Goal: Task Accomplishment & Management: Use online tool/utility

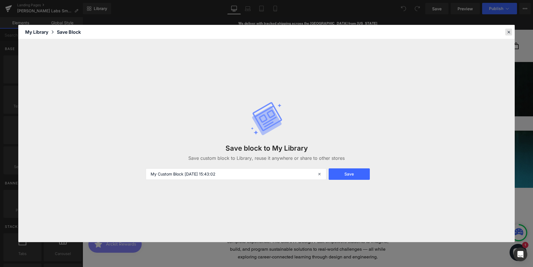
click at [507, 30] on icon at bounding box center [508, 31] width 5 height 5
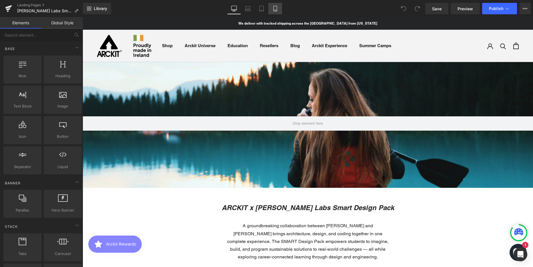
click at [276, 9] on icon at bounding box center [275, 9] width 6 height 6
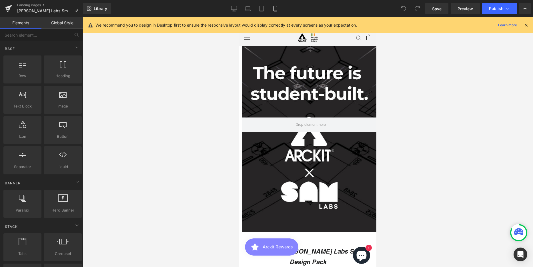
scroll to position [2538, 133]
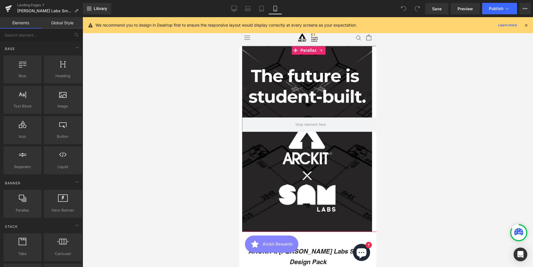
click at [280, 71] on div at bounding box center [305, 146] width 133 height 252
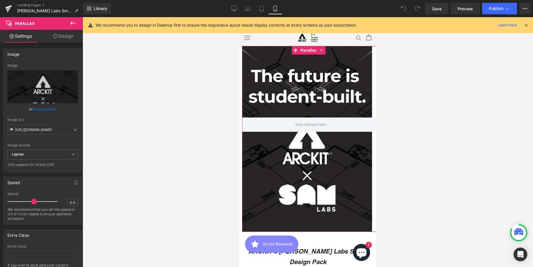
click at [71, 34] on link "Design" at bounding box center [63, 36] width 41 height 13
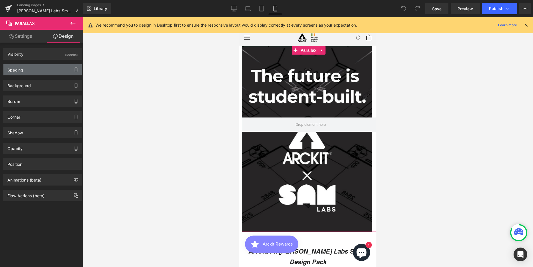
click at [37, 70] on div "Spacing" at bounding box center [42, 69] width 78 height 11
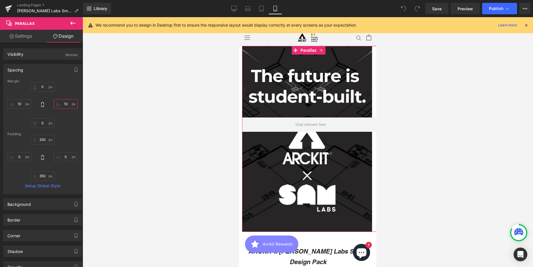
click at [63, 104] on input "10" at bounding box center [66, 103] width 24 height 9
type input "2"
click at [22, 104] on input "10" at bounding box center [19, 103] width 24 height 9
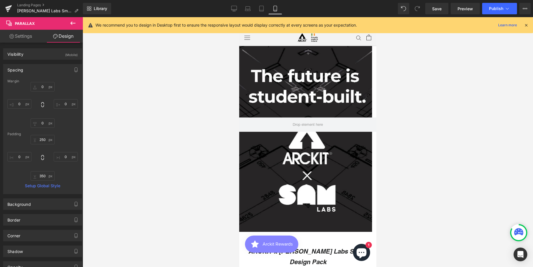
click at [439, 136] on div at bounding box center [308, 142] width 450 height 250
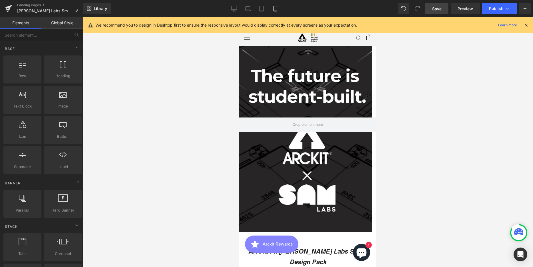
click at [434, 7] on span "Save" at bounding box center [436, 9] width 9 height 6
click at [492, 7] on span "Publish" at bounding box center [496, 8] width 14 height 5
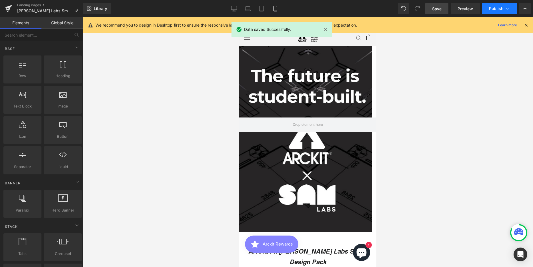
click at [495, 9] on span "Publish" at bounding box center [496, 8] width 14 height 5
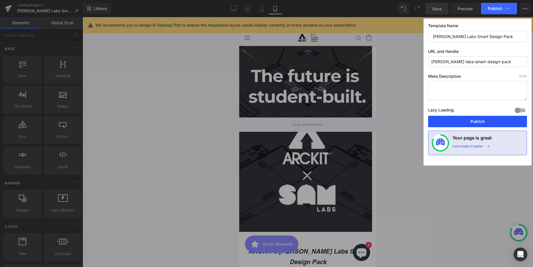
click at [493, 123] on button "Publish" at bounding box center [477, 121] width 99 height 11
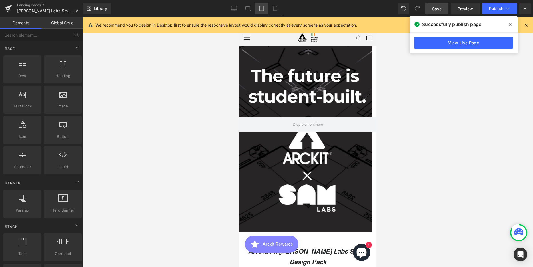
click at [261, 10] on icon at bounding box center [261, 10] width 4 height 0
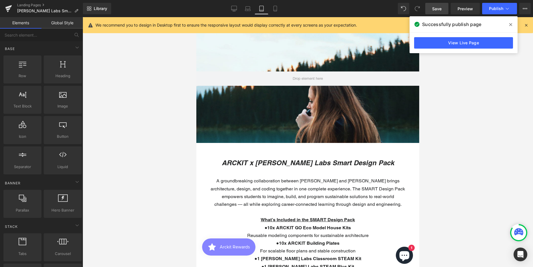
scroll to position [2674, 218]
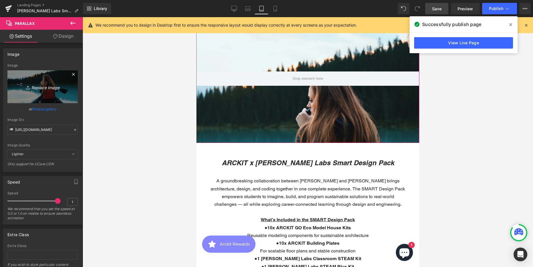
click at [43, 80] on link "Replace Image" at bounding box center [42, 86] width 70 height 33
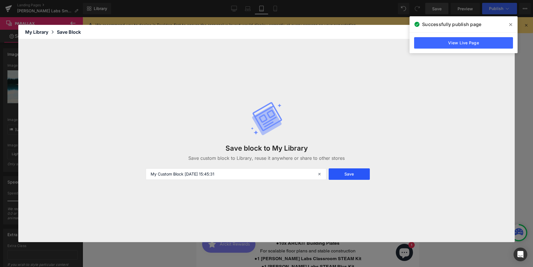
click at [350, 174] on button "Save" at bounding box center [348, 173] width 41 height 11
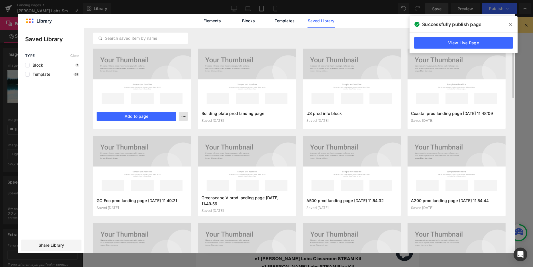
click at [182, 114] on icon "button" at bounding box center [183, 116] width 5 height 5
click at [39, 64] on div at bounding box center [266, 140] width 496 height 225
click at [39, 65] on span "Block" at bounding box center [36, 65] width 13 height 5
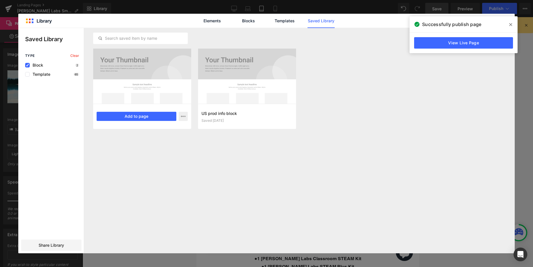
click at [163, 124] on div "My Custom Block 2025-08-12 15:45:31 Saved just now Add to page" at bounding box center [142, 116] width 98 height 25
click at [184, 116] on icon "button" at bounding box center [183, 116] width 5 height 5
click at [346, 74] on div at bounding box center [266, 140] width 496 height 225
click at [509, 23] on icon at bounding box center [510, 24] width 3 height 5
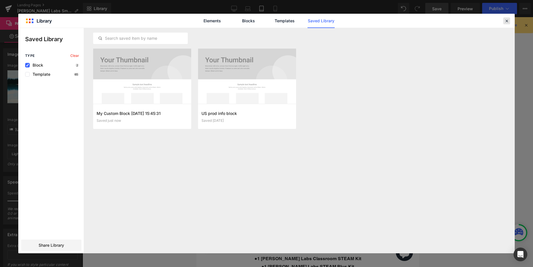
click at [507, 22] on icon at bounding box center [506, 20] width 5 height 5
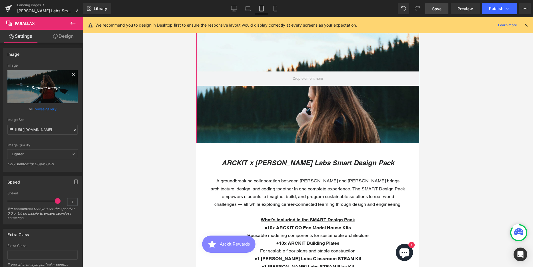
click at [35, 90] on icon "Replace Image" at bounding box center [43, 86] width 46 height 7
type input "C:\fakepath\Hero Banner Option 2 tablet.png"
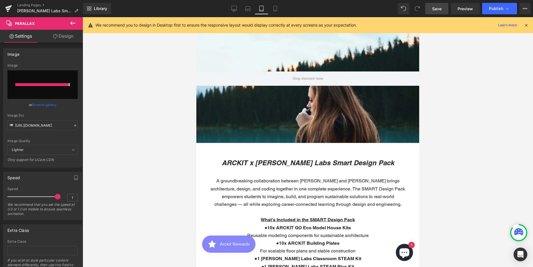
type input "https://ucarecdn.com/ac92e34d-45ad-4f97-b64b-65d84d0204ac/-/format/auto/-/previ…"
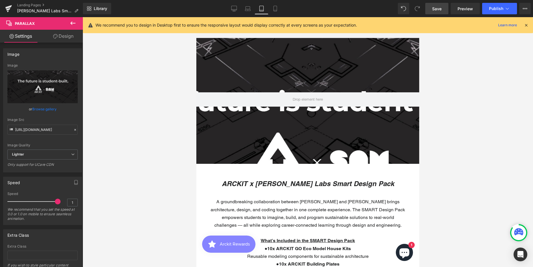
scroll to position [0, 0]
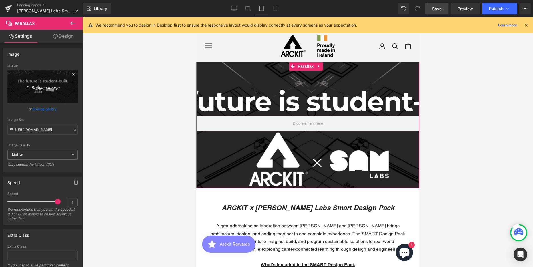
click at [45, 88] on icon "Replace Image" at bounding box center [43, 86] width 46 height 7
type input "C:\fakepath\Hero Banner Option 2 tablet.png"
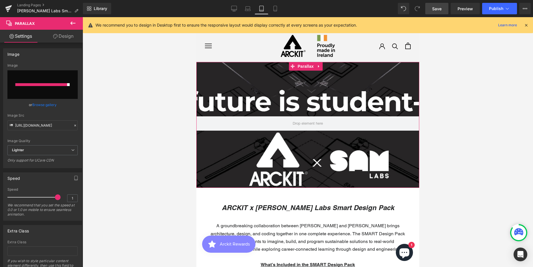
click at [50, 89] on input "file" at bounding box center [42, 84] width 70 height 29
type input "C:\fakepath\Hero Banner Option 2 tablet.png"
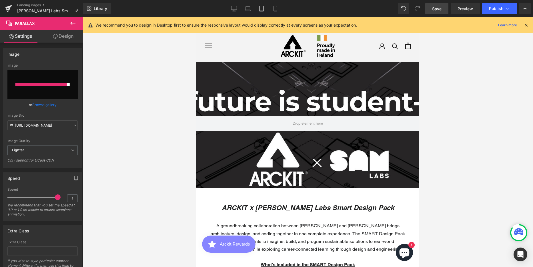
type input "https://ucarecdn.com/d2da5813-66c3-49be-bc86-de5ed7629eef/-/format/auto/-/previ…"
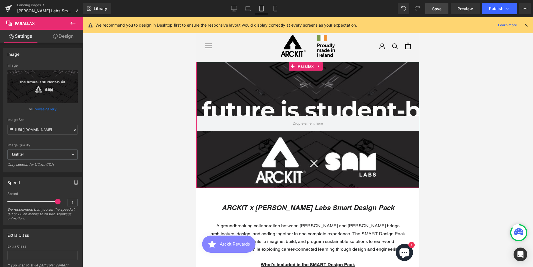
click at [265, 82] on div at bounding box center [307, 142] width 223 height 250
click at [38, 88] on icon "Replace Image" at bounding box center [43, 86] width 46 height 7
type input "C:\fakepath\Hero Banner Option 2 tablet.png"
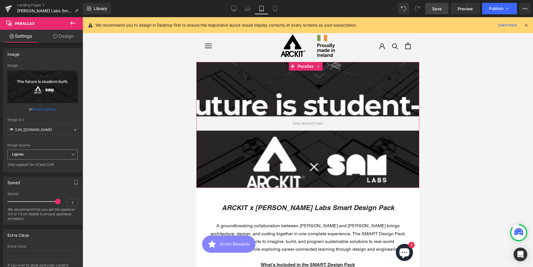
click at [48, 155] on span "Lighter" at bounding box center [42, 154] width 70 height 10
click at [47, 173] on li "Lightest" at bounding box center [41, 173] width 68 height 9
click at [46, 154] on span "Lightest" at bounding box center [42, 154] width 70 height 10
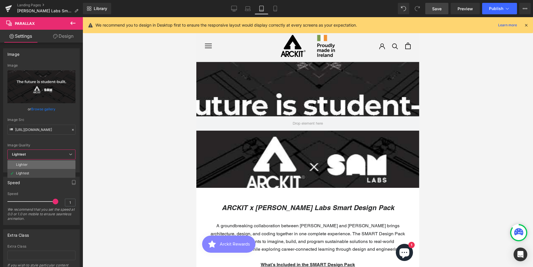
click at [47, 163] on li "Lighter" at bounding box center [41, 164] width 68 height 9
type input "https://ucarecdn.com/47ae43b7-6940-4ba6-96d7-896935ef7439/-/format/auto/-/previ…"
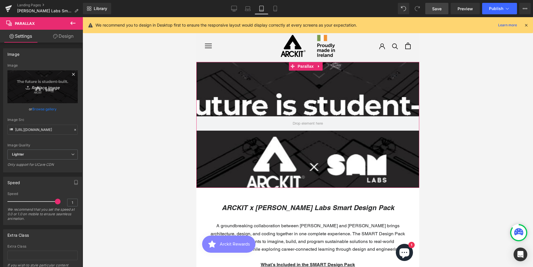
click at [37, 87] on icon "Replace Image" at bounding box center [43, 86] width 46 height 7
type input "C:\fakepath\Hero Banner Option 2 tablet copy.png"
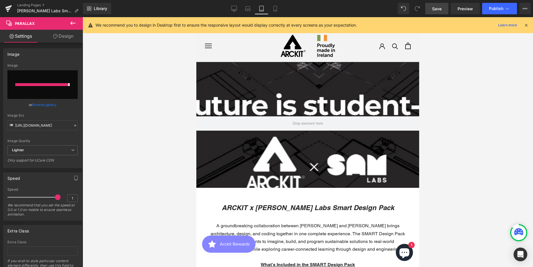
type input "https://ucarecdn.com/61c78f89-9c8d-4e1f-b989-d2c998214d0e/-/format/auto/-/previ…"
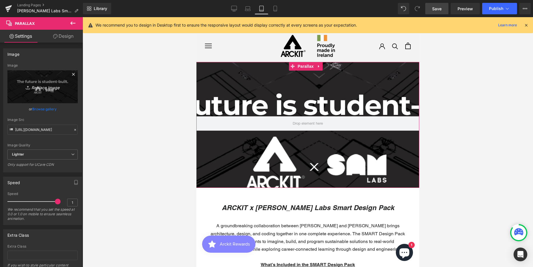
click at [38, 88] on icon "Replace Image" at bounding box center [43, 86] width 46 height 7
type input "C:\fakepath\Hero Banner Option 2 tablet copy.png"
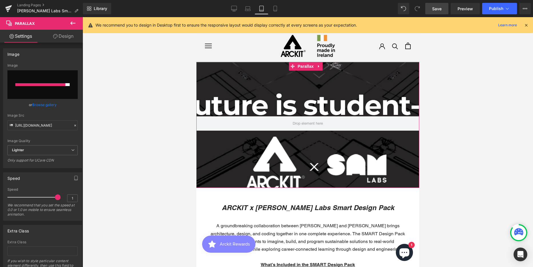
click at [37, 84] on div at bounding box center [40, 84] width 50 height 3
click at [39, 77] on input "file" at bounding box center [42, 84] width 70 height 29
type input "C:\fakepath\Hero Banner Option 2 tablet copy.png"
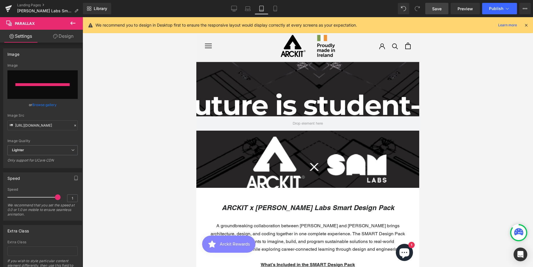
type input "https://ucarecdn.com/0029d9cf-d0e2-4d39-930e-34f0ddb1de0c/-/format/auto/-/previ…"
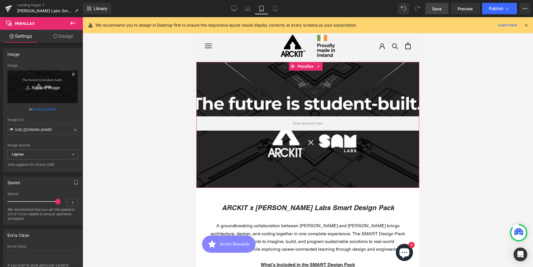
click at [44, 85] on icon "Replace Image" at bounding box center [43, 86] width 46 height 7
type input "C:\fakepath\Hero Banner Option 2 tablet copy.png"
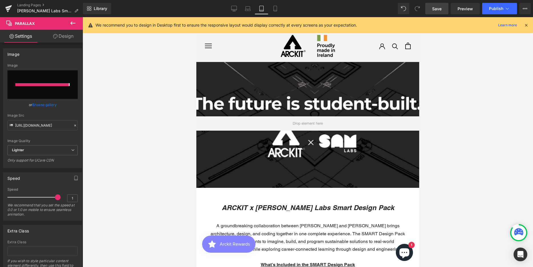
type input "https://ucarecdn.com/35f67edb-0e6d-49f0-90ba-59057db95797/-/format/auto/-/previ…"
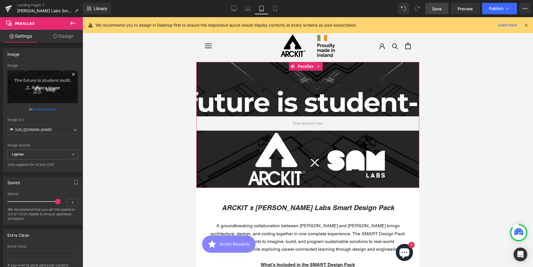
click at [47, 88] on icon "Replace Image" at bounding box center [43, 86] width 46 height 7
type input "C:\fakepath\Hero Banner Option 2 tablet copy.png"
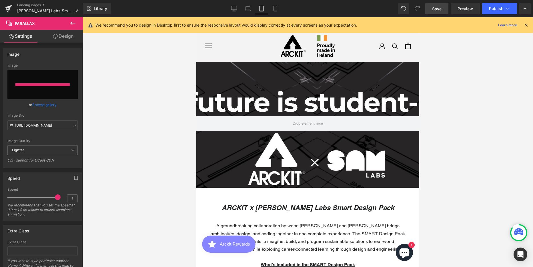
type input "https://ucarecdn.com/bb002e5f-0ca3-4b56-8ed6-676619db6ccb/-/format/auto/-/previ…"
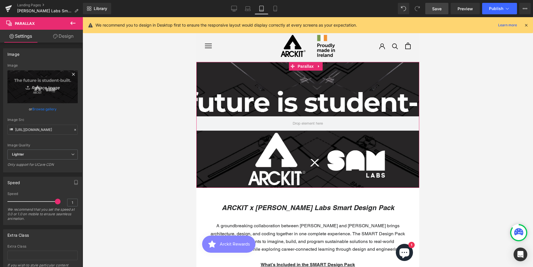
click at [40, 87] on icon "Replace Image" at bounding box center [43, 86] width 46 height 7
type input "C:\fakepath\Hero Banner Option 2 tablet copy.png"
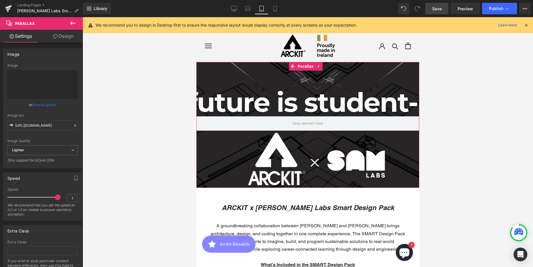
type input "https://ucarecdn.com/eac177ce-144c-407b-b2d9-42f3d91d7a21/-/format/auto/-/previ…"
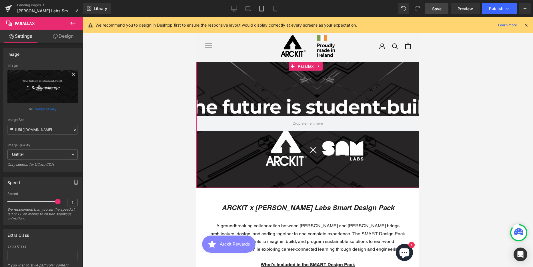
click at [33, 89] on icon "Replace Image" at bounding box center [43, 86] width 46 height 7
type input "C:\fakepath\Hero Banner Option 2 tablet copy.png"
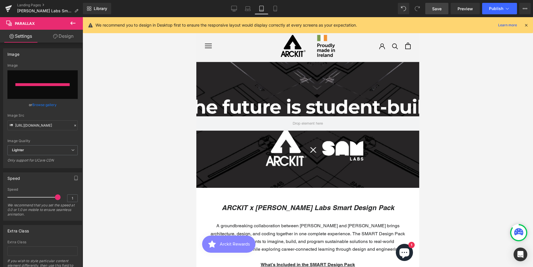
type input "https://ucarecdn.com/eb9dea50-9927-4614-811a-fa617f86b9cf/-/format/auto/-/previ…"
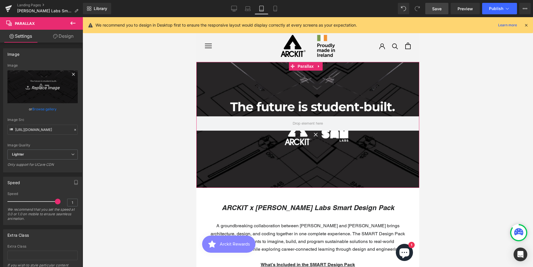
click at [44, 84] on icon "Replace Image" at bounding box center [43, 86] width 46 height 7
type input "C:\fakepath\Hero Banner Option 2 tablet copy.png"
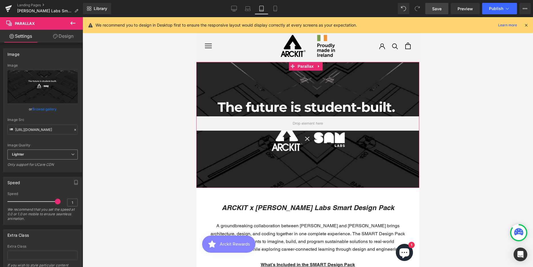
click at [17, 154] on b "Lighter" at bounding box center [18, 154] width 12 height 4
click at [22, 171] on div "Lightest" at bounding box center [22, 173] width 13 height 4
click at [36, 152] on span "Lightest" at bounding box center [42, 154] width 70 height 10
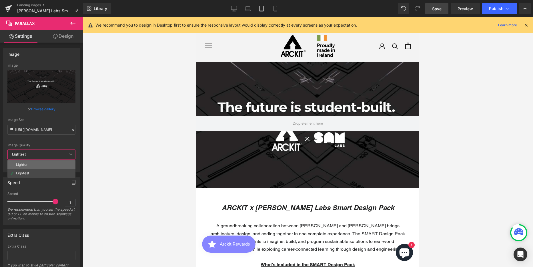
click at [35, 164] on li "Lighter" at bounding box center [41, 164] width 68 height 9
type input "https://ucarecdn.com/011d74cf-6068-4c6c-8c48-6c5a515607da/-/format/auto/-/previ…"
click at [244, 11] on link "Laptop" at bounding box center [248, 8] width 14 height 11
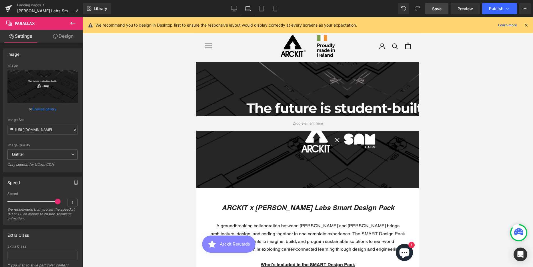
scroll to position [1603, 283]
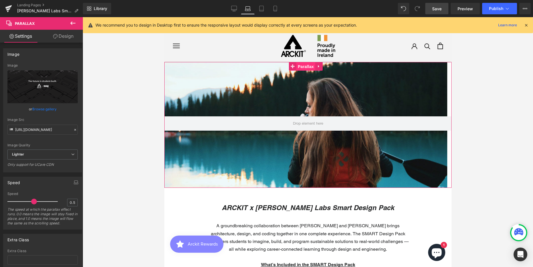
click at [306, 65] on span "Parallax" at bounding box center [305, 66] width 19 height 9
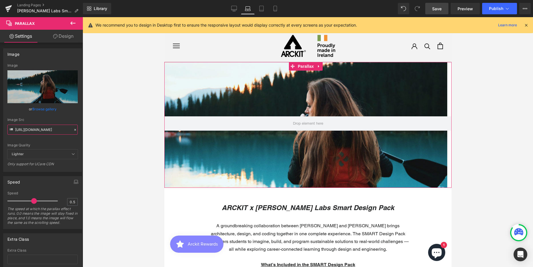
click at [25, 130] on input "https://cdn.shopify.com/s/files/1/0657/0813/files/slide-girl_2048x.jpg" at bounding box center [42, 130] width 70 height 10
click at [276, 83] on div at bounding box center [305, 148] width 283 height 252
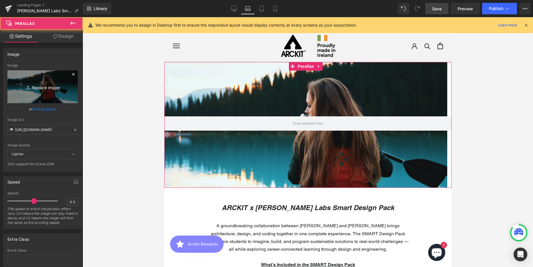
click at [48, 88] on icon "Replace Image" at bounding box center [43, 86] width 46 height 7
type input "C:\fakepath\Hero Banner Option 2 laptop.png"
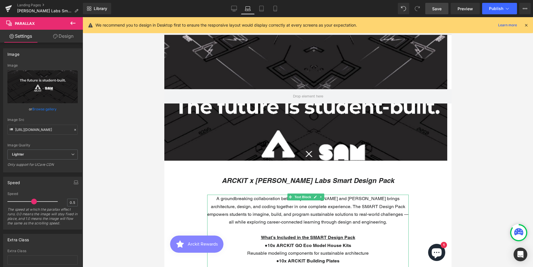
scroll to position [0, 0]
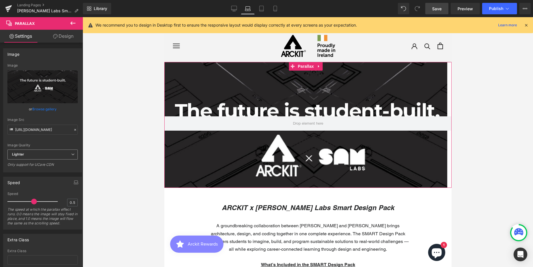
click at [24, 153] on b "Lighter" at bounding box center [18, 154] width 12 height 4
click at [21, 171] on div "Lightest" at bounding box center [22, 173] width 13 height 4
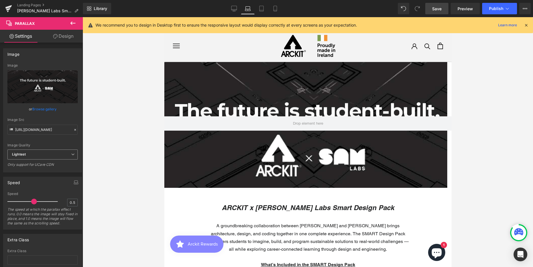
click at [24, 155] on b "Lightest" at bounding box center [19, 154] width 14 height 4
click at [28, 165] on li "Lighter" at bounding box center [41, 164] width 68 height 9
type input "https://ucarecdn.com/f4585ab5-16a0-4117-b186-cc9f474d9811/-/format/auto/-/previ…"
click at [260, 10] on icon at bounding box center [261, 10] width 4 height 0
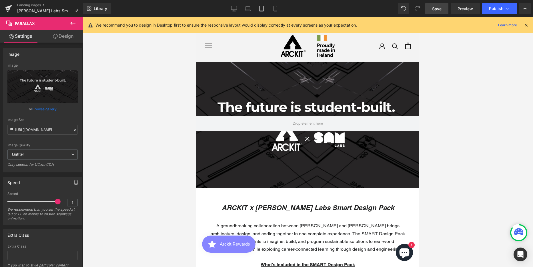
scroll to position [2674, 218]
click at [235, 8] on icon at bounding box center [234, 9] width 6 height 6
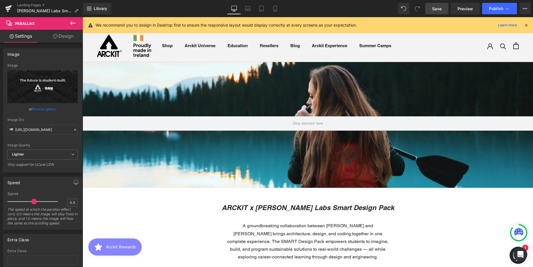
scroll to position [1536, 446]
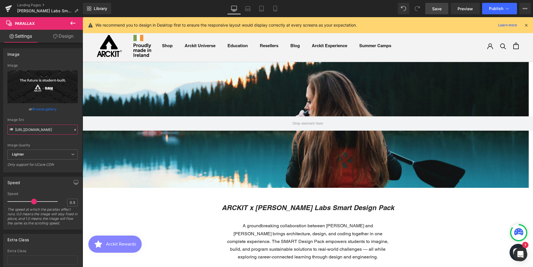
click at [39, 126] on input "https://ucarecdn.com/f4585ab5-16a0-4117-b186-cc9f474d9811/-/format/auto/-/previ…" at bounding box center [42, 130] width 70 height 10
click at [83, 17] on div "190px" at bounding box center [83, 17] width 0 height 0
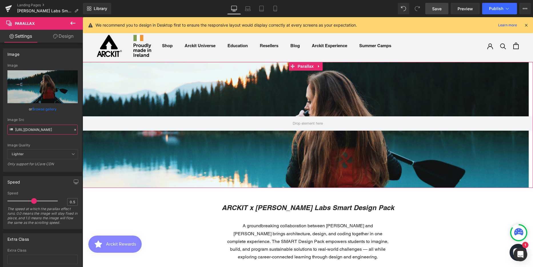
click at [53, 130] on input "https://cdn.shopify.com/s/files/1/0657/0813/files/slide-girl_2048x.jpg" at bounding box center [42, 130] width 70 height 10
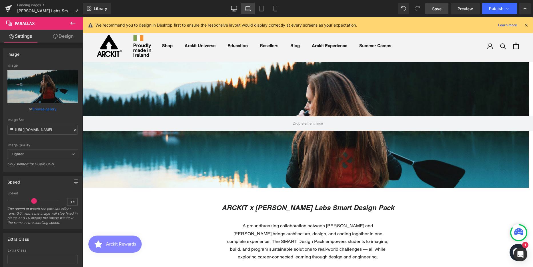
click at [249, 9] on icon at bounding box center [248, 9] width 6 height 6
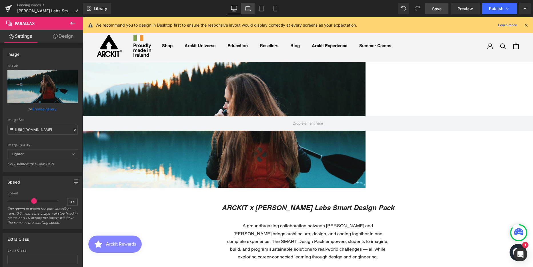
scroll to position [1603, 283]
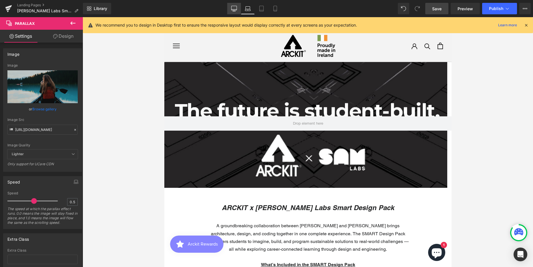
click at [232, 8] on icon at bounding box center [234, 9] width 6 height 6
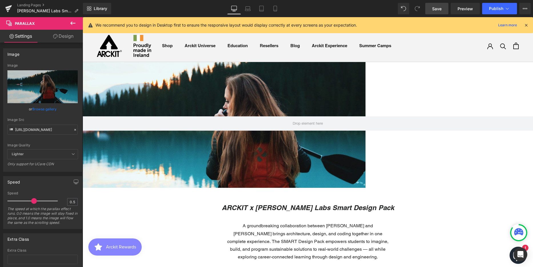
scroll to position [1536, 446]
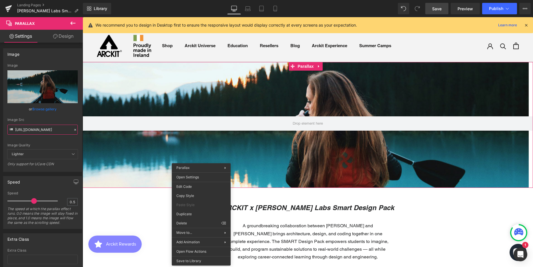
click at [34, 129] on input "https://cdn.shopify.com/s/files/1/0657/0813/files/slide-girl_2048x.jpg" at bounding box center [42, 130] width 70 height 10
drag, startPoint x: 33, startPoint y: 129, endPoint x: 82, endPoint y: 133, distance: 49.5
click at [82, 133] on div "Image https://cdn.shopify.com/s/files/1/0657/0813/files/slide-girl_2048x.jpg Im…" at bounding box center [42, 108] width 85 height 128
click at [44, 129] on input "https://cdn.shopify.com/s/files/1/0657/0813/files/slide-girl_2048x.jpg" at bounding box center [42, 130] width 70 height 10
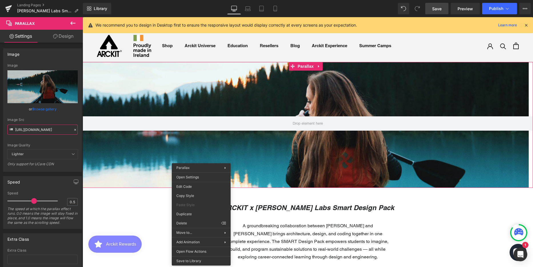
click at [44, 129] on input "https://cdn.shopify.com/s/files/1/0657/0813/files/slide-girl_2048x.jpg" at bounding box center [42, 130] width 70 height 10
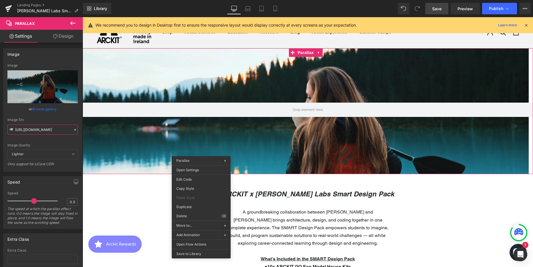
scroll to position [0, 0]
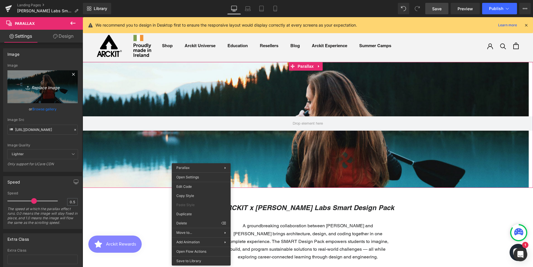
click at [50, 85] on icon "Replace Image" at bounding box center [43, 86] width 46 height 7
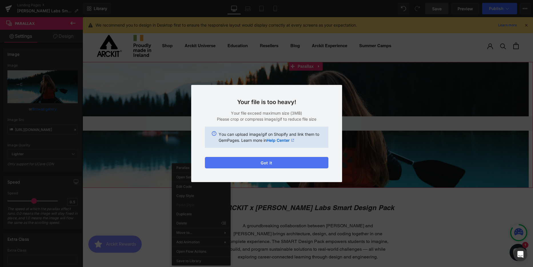
click at [279, 162] on button "Got it" at bounding box center [266, 162] width 123 height 11
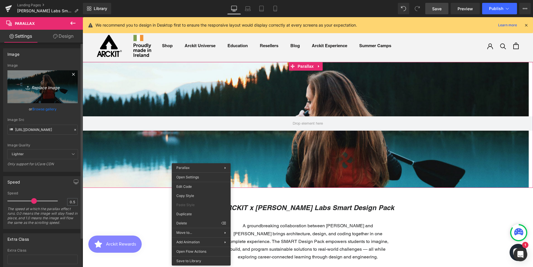
click at [49, 88] on icon "Replace Image" at bounding box center [43, 86] width 46 height 7
click at [50, 86] on icon "Replace Image" at bounding box center [43, 86] width 46 height 7
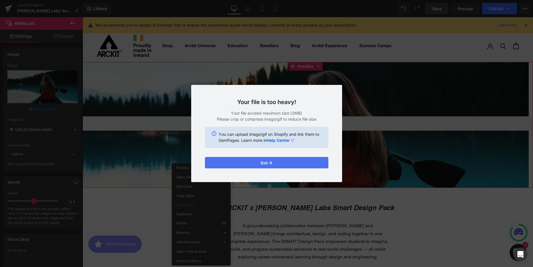
click at [270, 164] on button "Got it" at bounding box center [266, 162] width 123 height 11
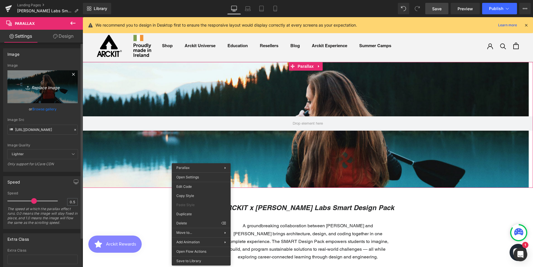
click at [43, 90] on icon "Replace Image" at bounding box center [43, 86] width 46 height 7
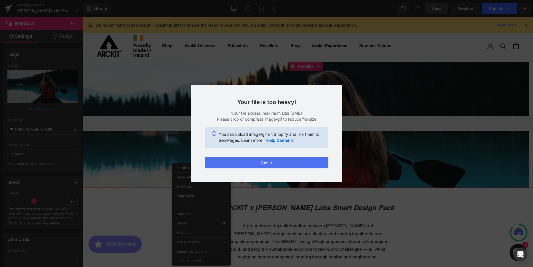
click at [310, 164] on button "Got it" at bounding box center [266, 162] width 123 height 11
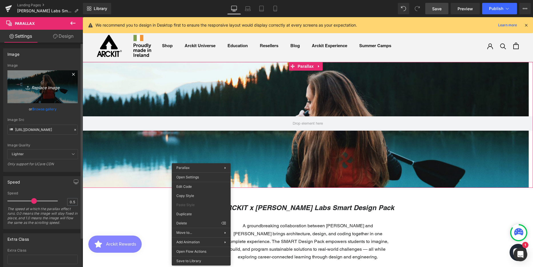
click at [46, 87] on icon "Replace Image" at bounding box center [43, 86] width 46 height 7
type input "C:\fakepath\Hero Banner Option 2 on PC.png"
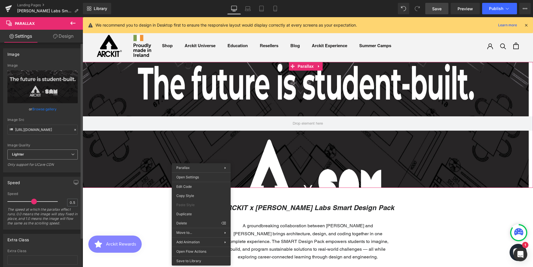
drag, startPoint x: 52, startPoint y: 154, endPoint x: 49, endPoint y: 158, distance: 5.0
click at [52, 154] on span "Lighter" at bounding box center [42, 154] width 70 height 10
click at [40, 171] on li "Lightest" at bounding box center [41, 173] width 68 height 9
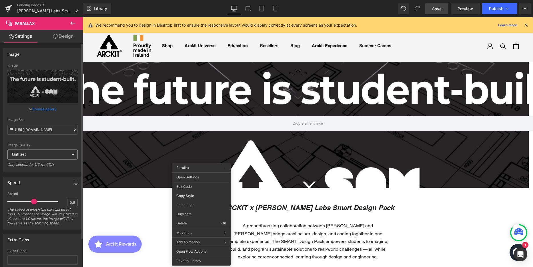
click at [37, 154] on span "Lightest" at bounding box center [42, 154] width 70 height 10
click at [37, 163] on li "Lighter" at bounding box center [41, 164] width 68 height 9
type input "https://ucarecdn.com/a4fd99dd-74a8-4154-9b23-978fa5d3a650/-/format/auto/-/previ…"
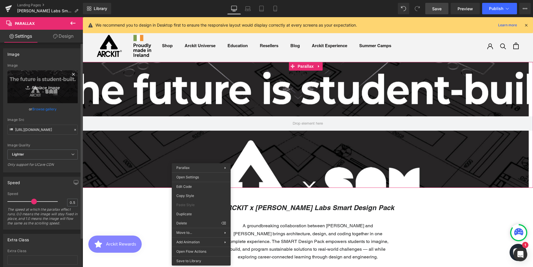
click at [43, 87] on icon "Replace Image" at bounding box center [43, 86] width 46 height 7
type input "C:\fakepath\Hero Banner Option 2 on PC.png"
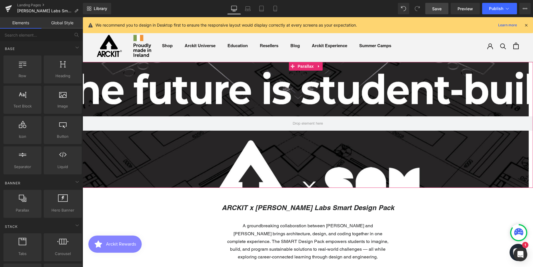
click at [124, 79] on div at bounding box center [306, 148] width 446 height 252
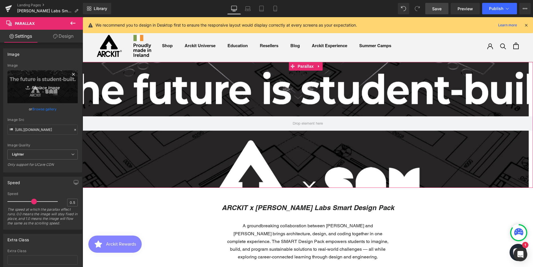
click at [50, 86] on icon "Replace Image" at bounding box center [43, 86] width 46 height 7
type input "C:\fakepath\Hero Banner Option 2 on PC.png"
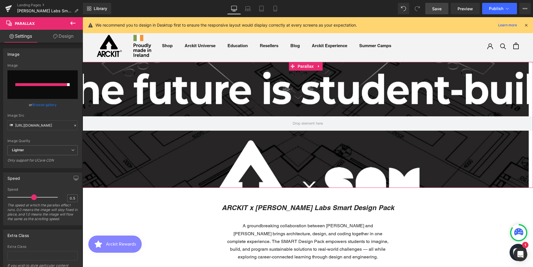
click at [52, 92] on input "file" at bounding box center [42, 84] width 70 height 29
type input "C:\fakepath\Hero Banner Option 2 on PC.png"
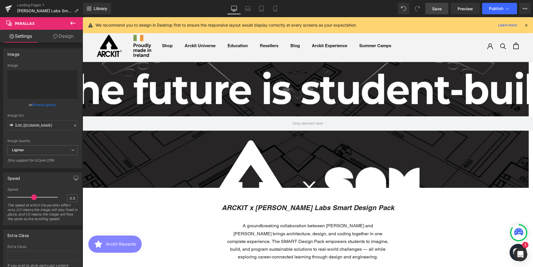
type input "https://ucarecdn.com/429fa582-7e63-4a70-a556-b76aa088b765/-/format/auto/-/previ…"
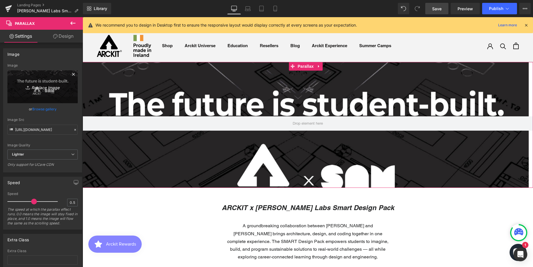
click at [42, 86] on icon "Replace Image" at bounding box center [43, 86] width 46 height 7
type input "C:\fakepath\Hero Banner Option 2 on PC.png"
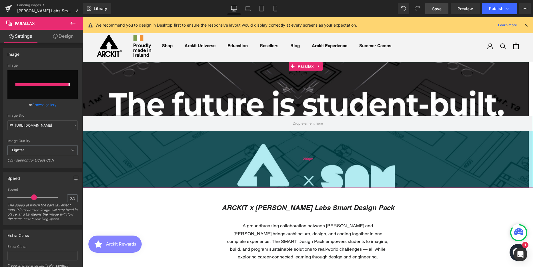
type input "https://ucarecdn.com/e6cda387-60ac-42b8-bed3-4ee86da4a279/-/format/auto/-/previ…"
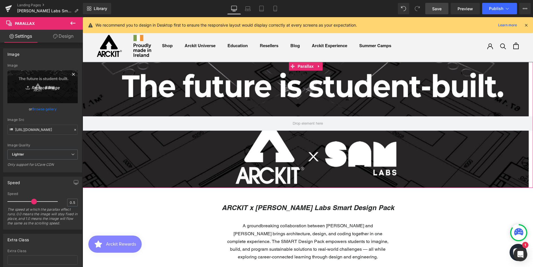
click at [48, 84] on icon "Replace Image" at bounding box center [43, 86] width 46 height 7
type input "C:\fakepath\Hero Banner Option 2 on PC.png"
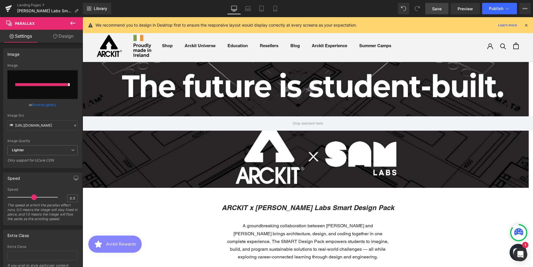
type input "https://ucarecdn.com/07288124-f73e-4791-9f78-05b46e826929/-/format/auto/-/previ…"
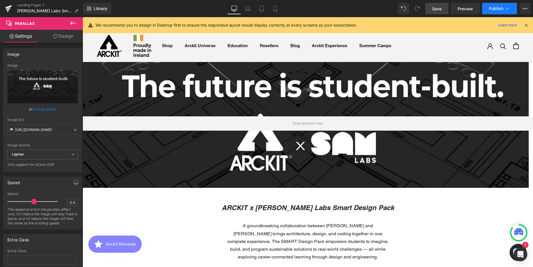
click at [498, 8] on span "Publish" at bounding box center [496, 8] width 14 height 5
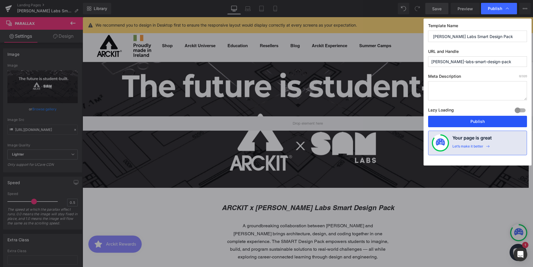
click at [457, 120] on button "Publish" at bounding box center [477, 121] width 99 height 11
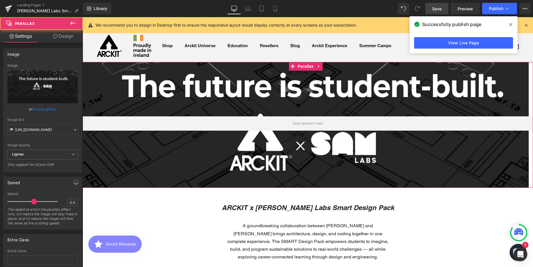
drag, startPoint x: 128, startPoint y: 156, endPoint x: 115, endPoint y: 133, distance: 26.0
click at [128, 156] on div at bounding box center [306, 148] width 446 height 252
click at [65, 36] on link "Design" at bounding box center [63, 36] width 41 height 13
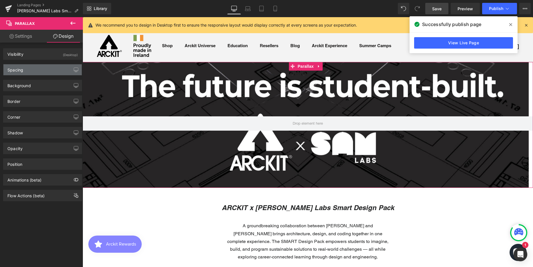
type input "0"
type input "190"
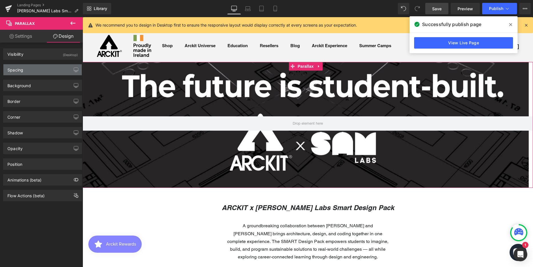
type input "0"
type input "200"
type input "0"
click at [32, 68] on div "Spacing" at bounding box center [42, 69] width 78 height 11
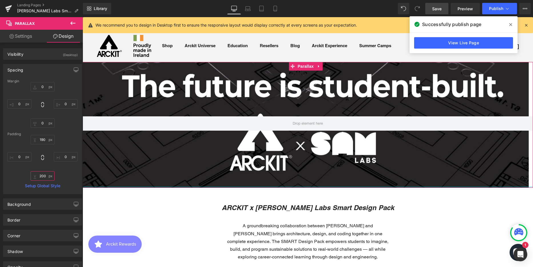
click at [41, 175] on input "200" at bounding box center [43, 175] width 24 height 9
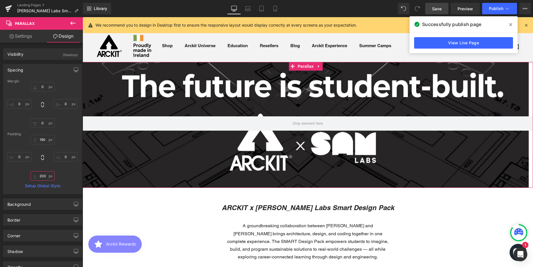
click at [41, 175] on input "200" at bounding box center [43, 175] width 24 height 9
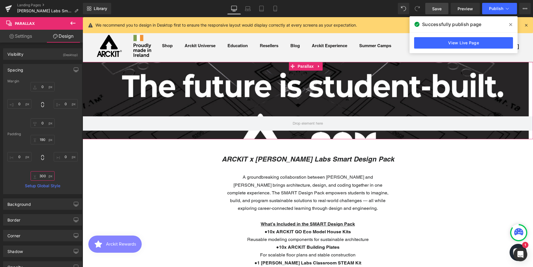
scroll to position [1565, 446]
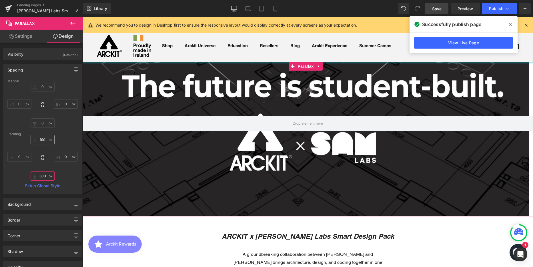
type input "300"
click at [43, 141] on input "190" at bounding box center [43, 139] width 24 height 9
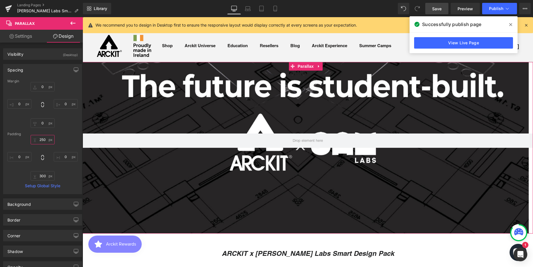
scroll to position [1582, 446]
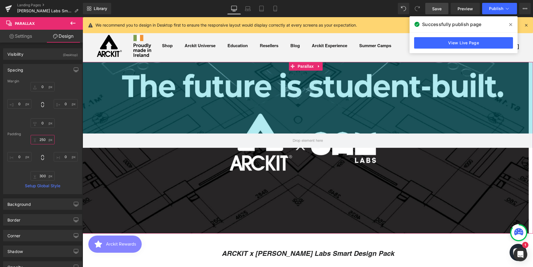
click at [43, 138] on input "250" at bounding box center [43, 139] width 24 height 9
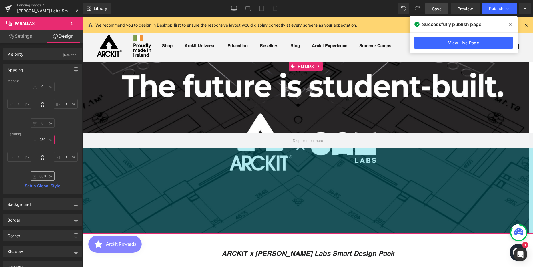
type input "250"
click at [41, 175] on input "300" at bounding box center [43, 175] width 24 height 9
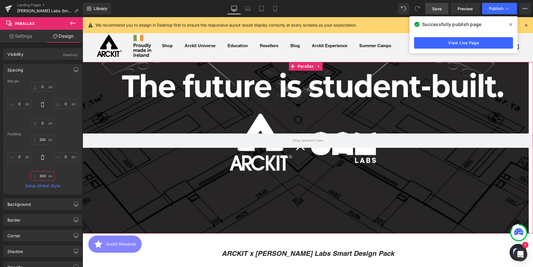
click at [41, 175] on input "300" at bounding box center [43, 175] width 24 height 9
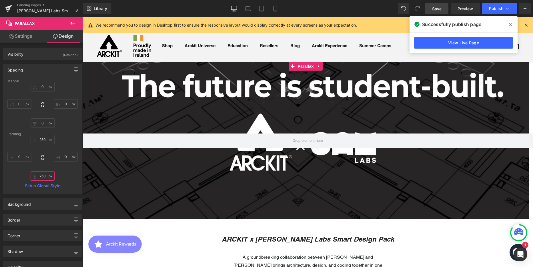
scroll to position [1568, 446]
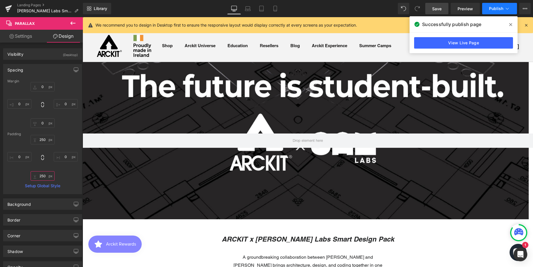
type input "250"
click at [502, 9] on span "Publish" at bounding box center [496, 8] width 14 height 5
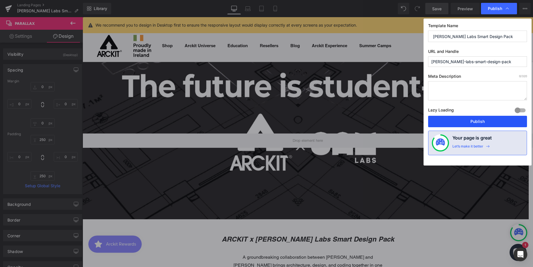
click at [476, 120] on button "Publish" at bounding box center [477, 121] width 99 height 11
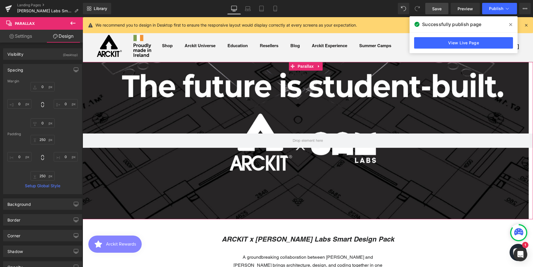
click at [23, 38] on link "Settings" at bounding box center [20, 36] width 41 height 13
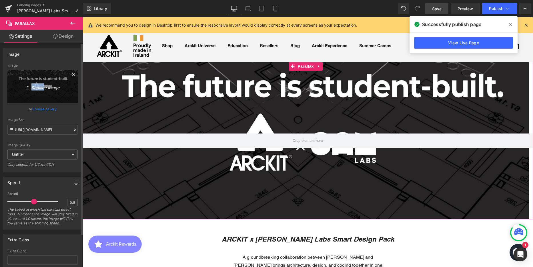
click at [41, 90] on link "Replace Image" at bounding box center [42, 86] width 70 height 33
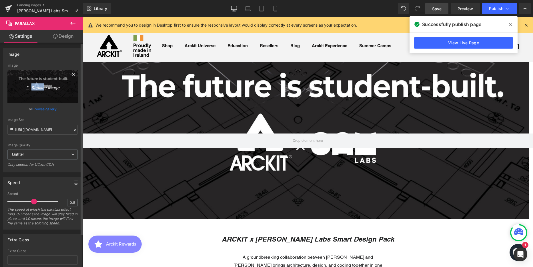
type input "C:\fakepath\Hero Banner Option 2 on PC.png"
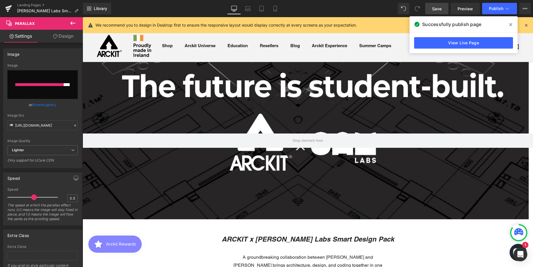
click at [510, 25] on icon at bounding box center [510, 24] width 3 height 3
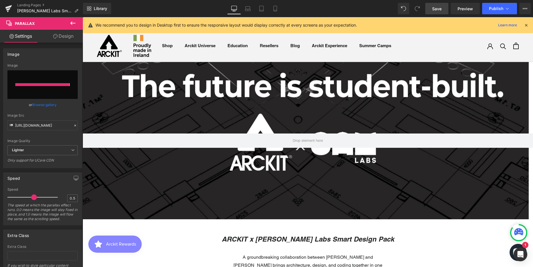
type input "https://ucarecdn.com/1b9c2634-0ed0-4dba-97ac-1bf8aed4f1bd/-/format/auto/-/previ…"
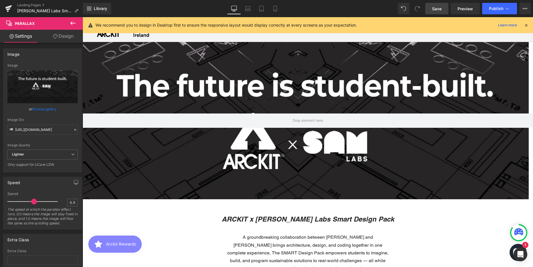
scroll to position [0, 0]
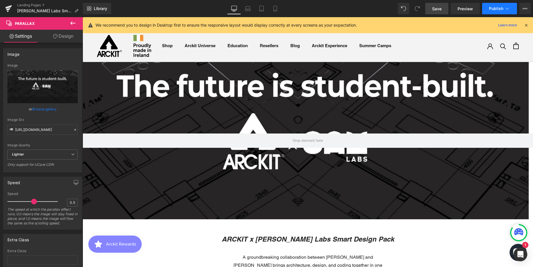
click at [497, 9] on span "Publish" at bounding box center [496, 8] width 14 height 5
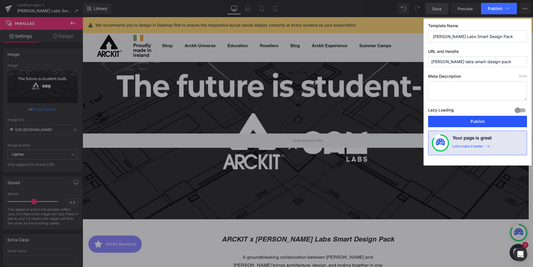
click at [461, 122] on button "Publish" at bounding box center [477, 121] width 99 height 11
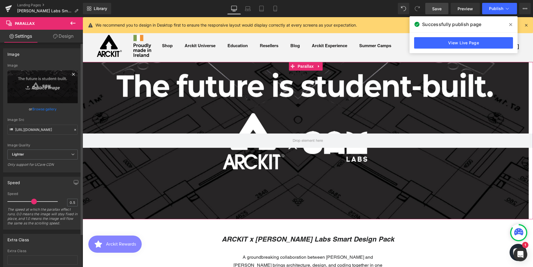
click at [42, 87] on icon "Replace Image" at bounding box center [43, 86] width 46 height 7
type input "C:\fakepath\Hero Banner Option 2 on PC.png"
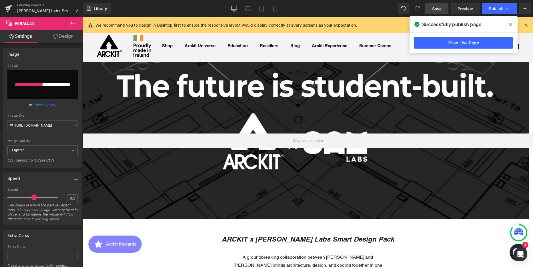
click at [511, 25] on icon at bounding box center [510, 24] width 3 height 5
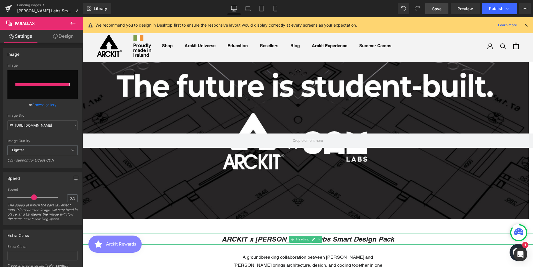
type input "https://ucarecdn.com/e1066a8f-c508-43bd-b521-53f0ec2ddaec/-/format/auto/-/previ…"
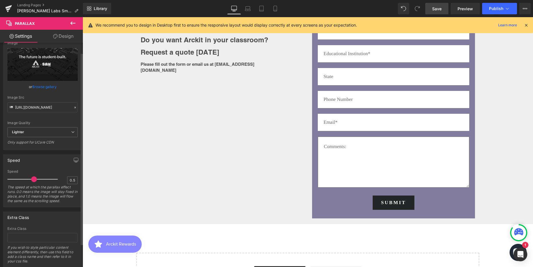
scroll to position [39, 0]
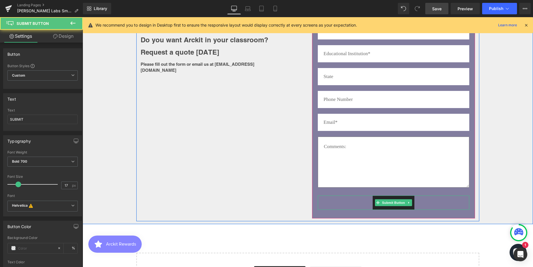
click at [424, 200] on div "SUBMIT" at bounding box center [393, 202] width 151 height 14
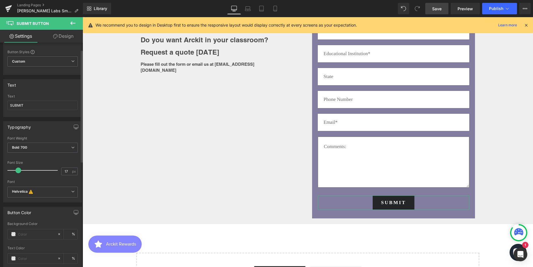
scroll to position [0, 0]
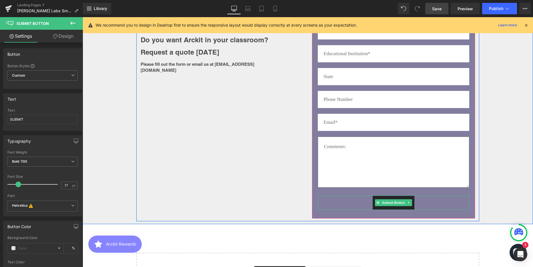
click at [338, 200] on div "SUBMIT" at bounding box center [393, 202] width 151 height 14
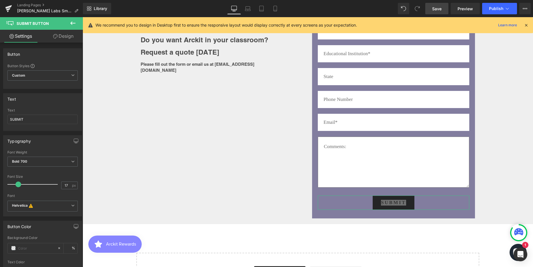
click at [66, 37] on link "Design" at bounding box center [63, 36] width 41 height 13
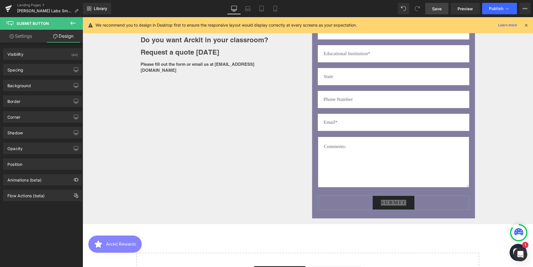
click at [29, 35] on link "Settings" at bounding box center [20, 36] width 41 height 13
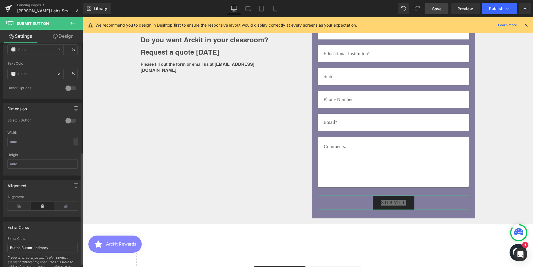
scroll to position [225, 0]
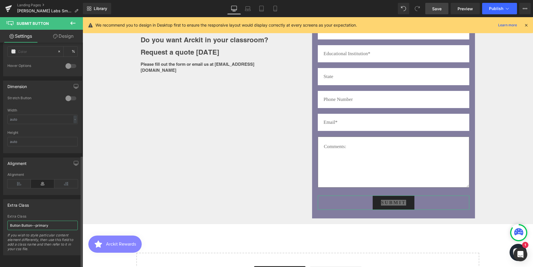
click at [55, 220] on input "Button Button--primary" at bounding box center [42, 224] width 70 height 9
drag, startPoint x: 55, startPoint y: 220, endPoint x: -8, endPoint y: 217, distance: 62.9
click at [0, 217] on html "Parallax You are previewing how the will restyle your page. You can not edit El…" at bounding box center [266, 133] width 533 height 267
click at [57, 204] on div "Extra Class" at bounding box center [42, 204] width 78 height 11
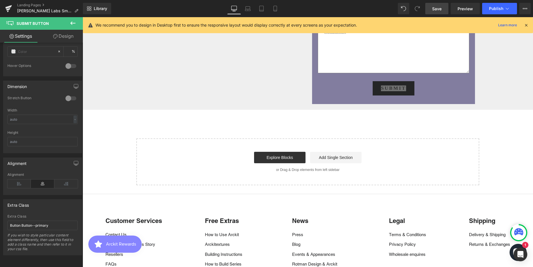
scroll to position [1199, 0]
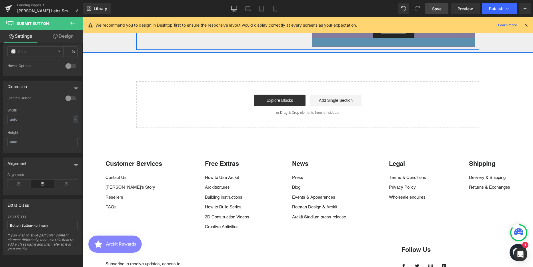
click at [317, 43] on div at bounding box center [393, 42] width 163 height 9
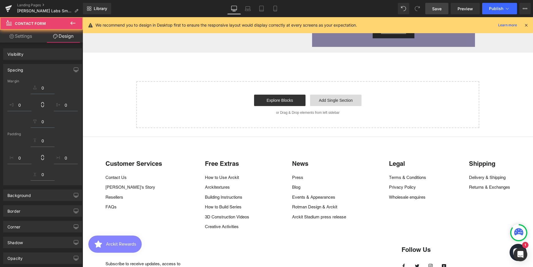
scroll to position [1129, 0]
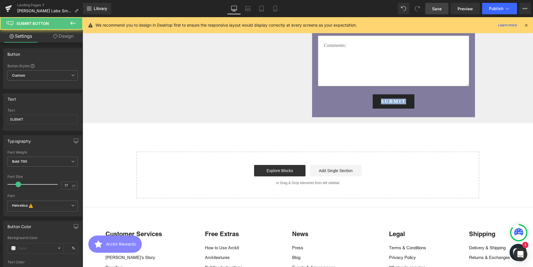
click at [424, 109] on div "SUBMIT" at bounding box center [393, 101] width 151 height 14
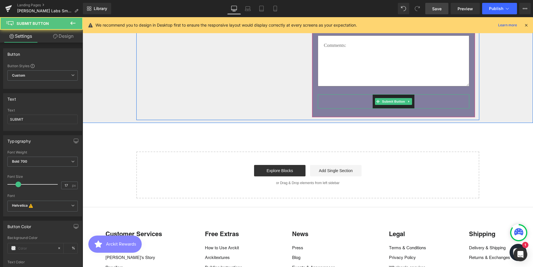
click at [356, 109] on div "SUBMIT" at bounding box center [393, 101] width 151 height 14
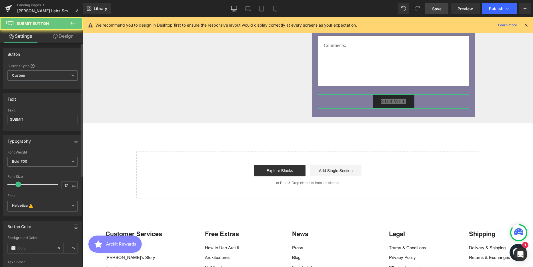
click at [35, 72] on span "Custom Setup Global Style" at bounding box center [42, 75] width 70 height 10
click at [50, 58] on div "Button" at bounding box center [41, 54] width 76 height 11
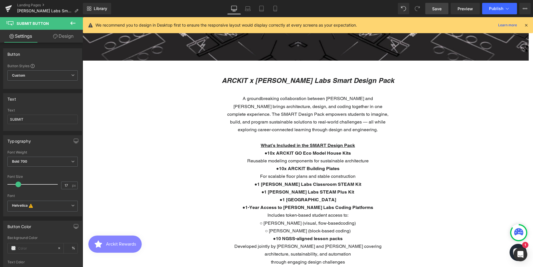
scroll to position [0, 0]
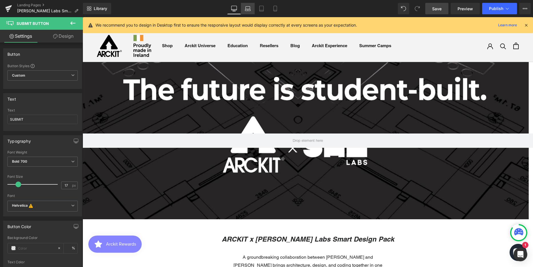
click at [248, 8] on icon at bounding box center [248, 9] width 6 height 6
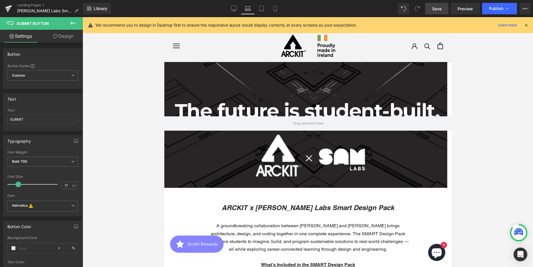
scroll to position [1603, 283]
click at [262, 9] on icon at bounding box center [261, 9] width 6 height 6
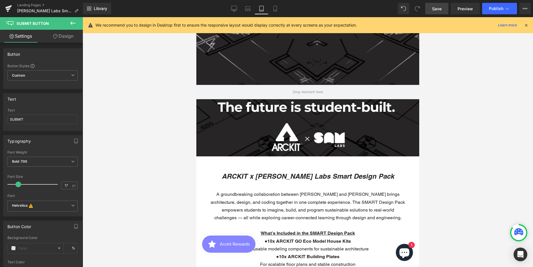
scroll to position [0, 0]
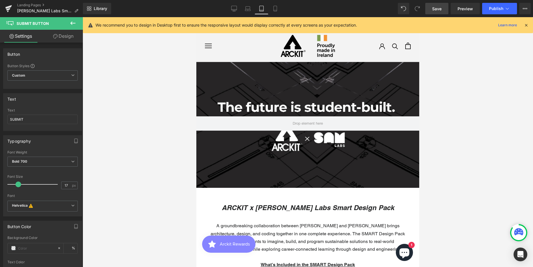
drag, startPoint x: 273, startPoint y: 10, endPoint x: 302, endPoint y: 25, distance: 33.5
click at [273, 10] on icon at bounding box center [275, 9] width 6 height 6
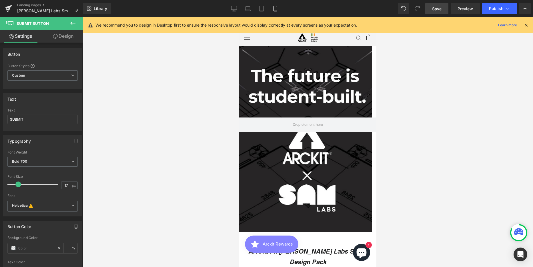
scroll to position [2538, 133]
click at [291, 66] on div at bounding box center [305, 146] width 133 height 252
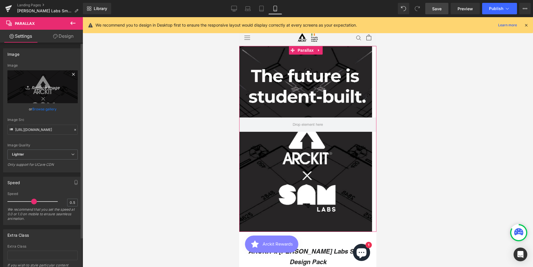
click at [42, 88] on icon "Replace Image" at bounding box center [43, 86] width 46 height 7
type input "C:\fakepath\Hero Banner Option 2 MOBILE.png"
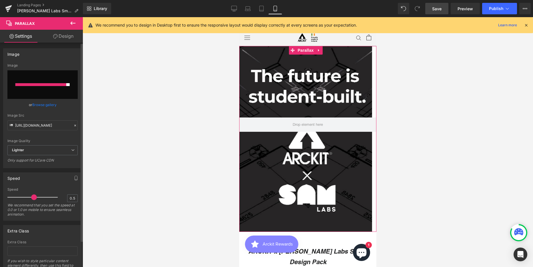
click at [44, 81] on input "file" at bounding box center [42, 84] width 70 height 29
type input "C:\fakepath\Hero Banner Option 2 MOBILE.png"
type input "https://ucarecdn.com/1ba35bce-e45e-420e-9762-8e48d5d08532/-/format/auto/-/previ…"
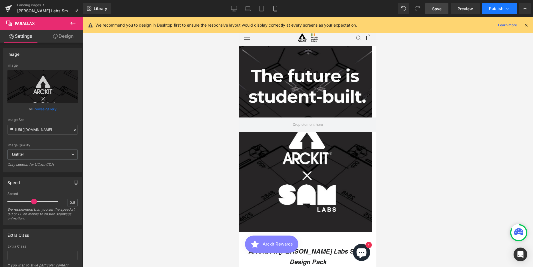
click at [499, 7] on span "Publish" at bounding box center [496, 8] width 14 height 5
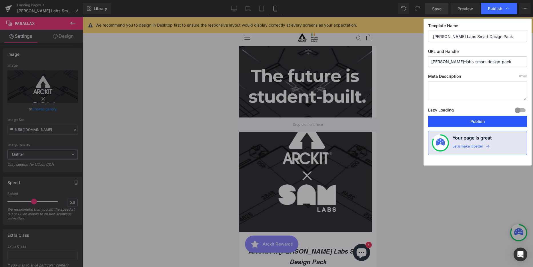
click at [467, 121] on button "Publish" at bounding box center [477, 121] width 99 height 11
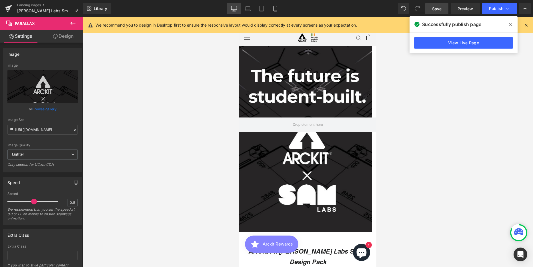
click at [236, 8] on icon at bounding box center [234, 9] width 6 height 6
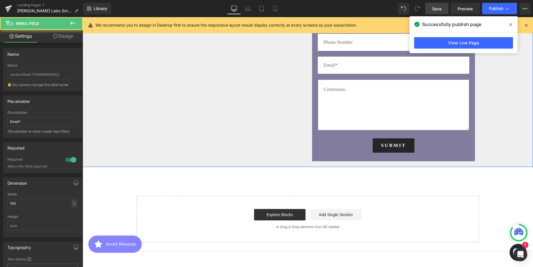
click at [499, 97] on div "Do you want Arckit in your classroom? Request a quote today Heading Please fill…" at bounding box center [308, 51] width 450 height 224
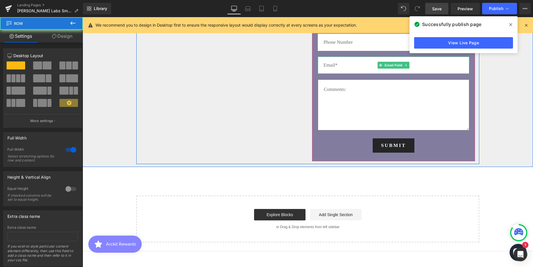
drag, startPoint x: 318, startPoint y: 65, endPoint x: 271, endPoint y: 64, distance: 47.4
click at [318, 65] on input "email" at bounding box center [393, 65] width 151 height 17
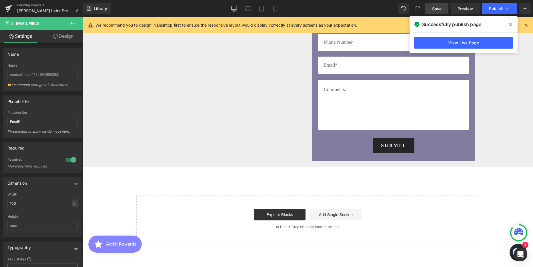
click at [506, 123] on div "Do you want Arckit in your classroom? Request a quote today Heading Please fill…" at bounding box center [308, 51] width 450 height 224
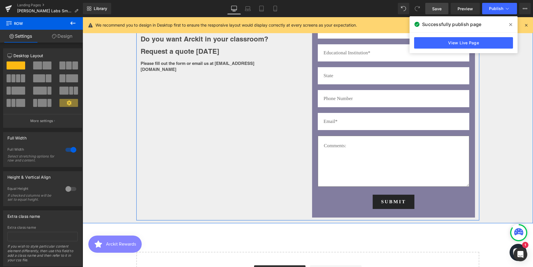
scroll to position [914, 0]
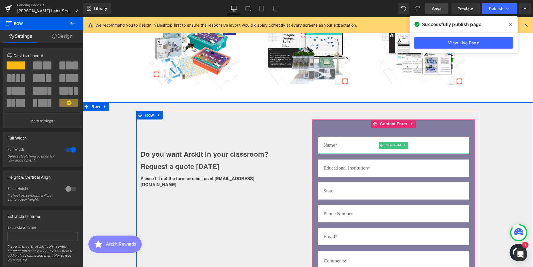
click at [351, 147] on input "text" at bounding box center [393, 145] width 151 height 17
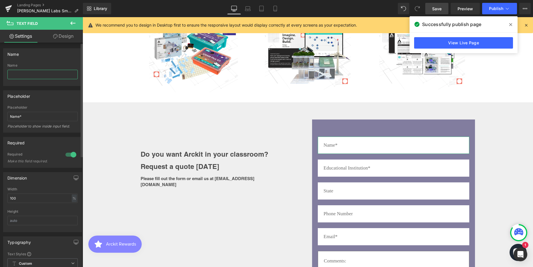
click at [29, 71] on input "text" at bounding box center [42, 74] width 70 height 9
type input "name"
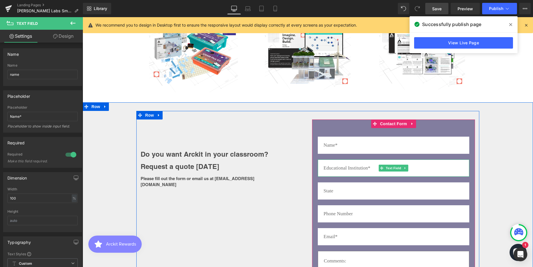
click at [370, 166] on input "text" at bounding box center [393, 167] width 151 height 17
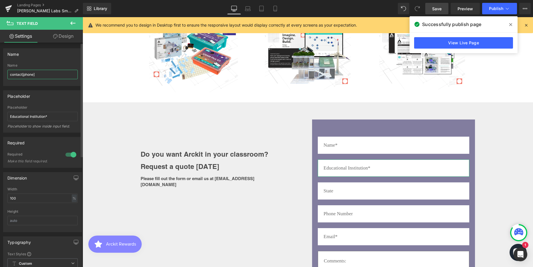
drag, startPoint x: 37, startPoint y: 73, endPoint x: 5, endPoint y: 73, distance: 32.8
click at [5, 73] on div "contact[phone] Name contact[phone]" at bounding box center [42, 74] width 78 height 22
type input "Company"
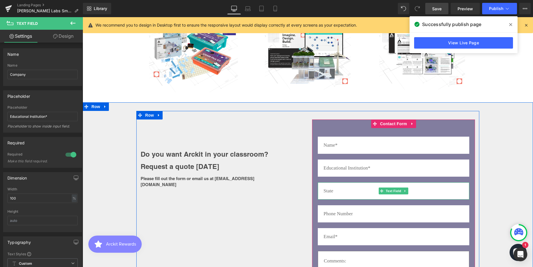
click at [354, 192] on input "text" at bounding box center [393, 190] width 151 height 17
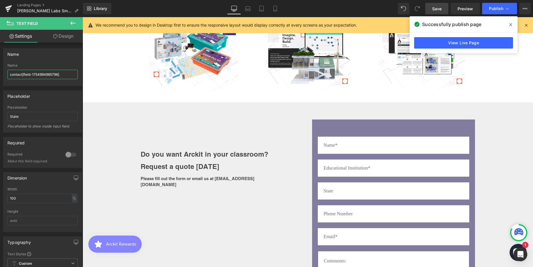
drag, startPoint x: 62, startPoint y: 74, endPoint x: -10, endPoint y: 69, distance: 71.6
click at [0, 69] on html "Parallax You are previewing how the will restyle your page. You can not edit El…" at bounding box center [266, 133] width 533 height 267
type input "State"
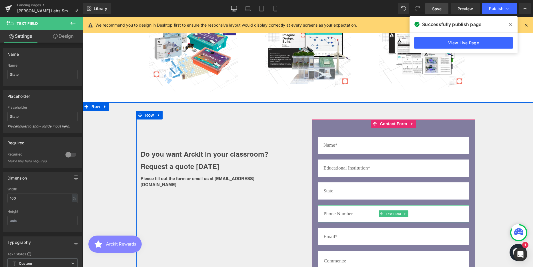
drag, startPoint x: 334, startPoint y: 213, endPoint x: 260, endPoint y: 169, distance: 86.7
click at [334, 213] on input "text" at bounding box center [393, 213] width 151 height 17
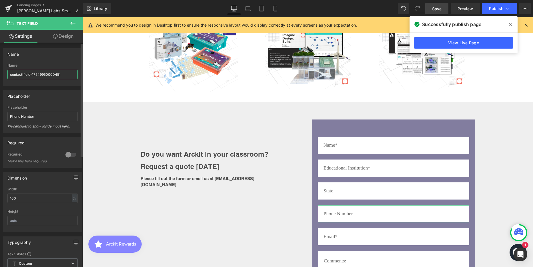
drag, startPoint x: 63, startPoint y: 74, endPoint x: 0, endPoint y: 72, distance: 62.3
click at [0, 72] on div "Name contact[field-1754995000045] Name contact[field-1754995000045]" at bounding box center [42, 65] width 85 height 42
type input "field-1579524562570"
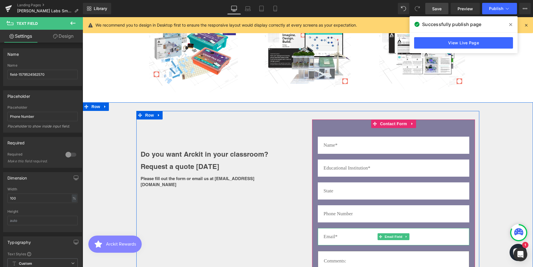
click at [352, 233] on input "email" at bounding box center [393, 236] width 151 height 17
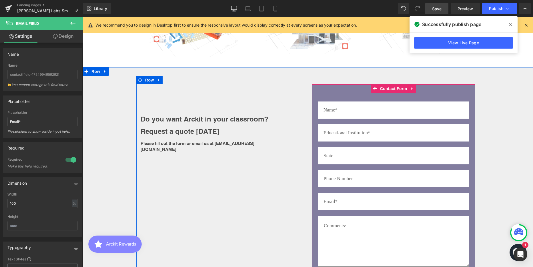
scroll to position [971, 0]
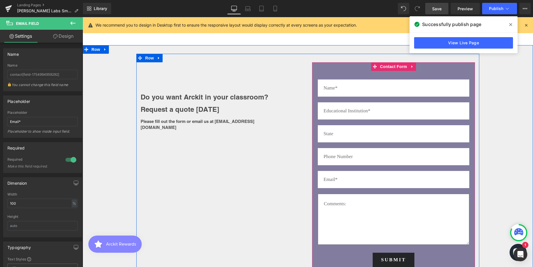
click at [362, 212] on textarea at bounding box center [393, 219] width 151 height 51
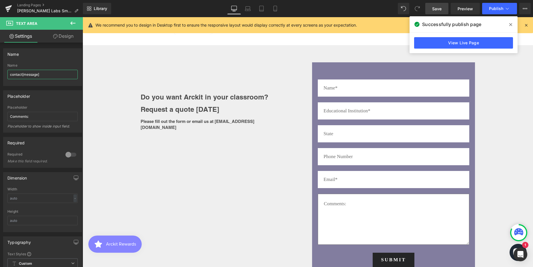
drag, startPoint x: 40, startPoint y: 75, endPoint x: -8, endPoint y: 70, distance: 48.2
click at [0, 70] on html "Parallax You are previewing how the will restyle your page. You can not edit El…" at bounding box center [266, 133] width 533 height 267
type input "Comments"
click at [498, 10] on span "Publish" at bounding box center [496, 8] width 14 height 5
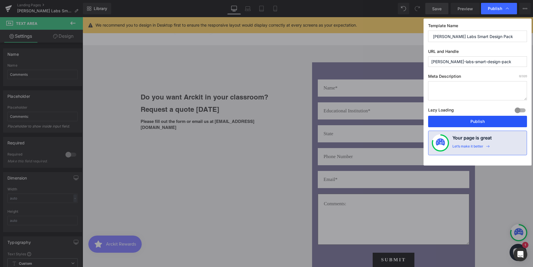
click at [478, 119] on button "Publish" at bounding box center [477, 121] width 99 height 11
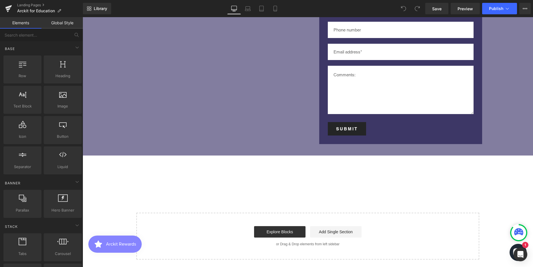
scroll to position [2139, 0]
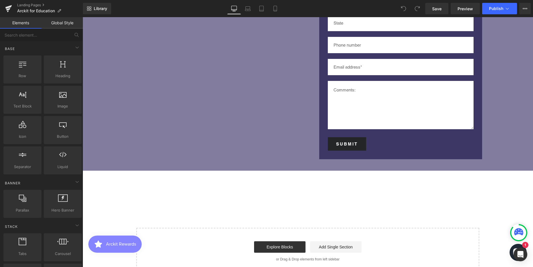
click at [360, 137] on button "Submit" at bounding box center [347, 143] width 38 height 13
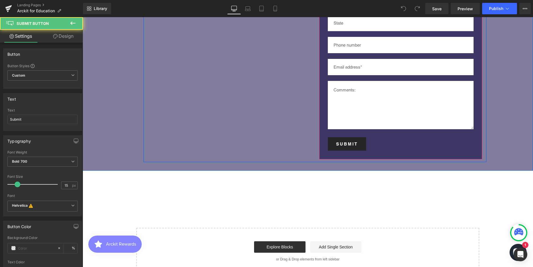
scroll to position [2084, 0]
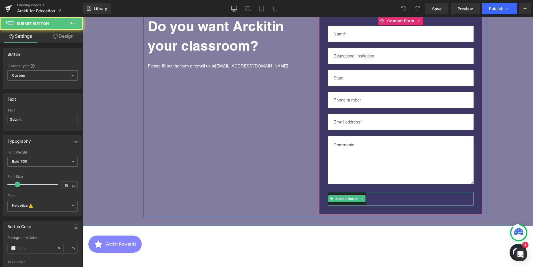
click at [374, 192] on div "Submit" at bounding box center [401, 198] width 146 height 13
click at [362, 198] on icon at bounding box center [362, 199] width 1 height 2
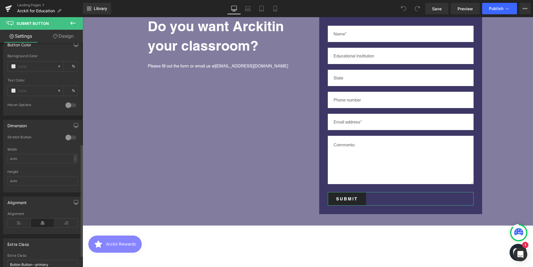
scroll to position [225, 0]
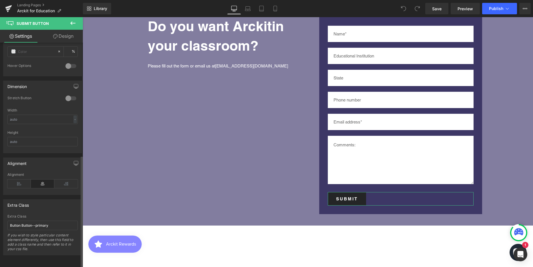
click at [45, 179] on icon at bounding box center [42, 183] width 23 height 9
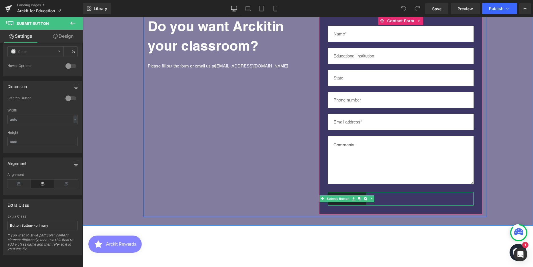
click at [375, 192] on div "Submit" at bounding box center [401, 198] width 146 height 13
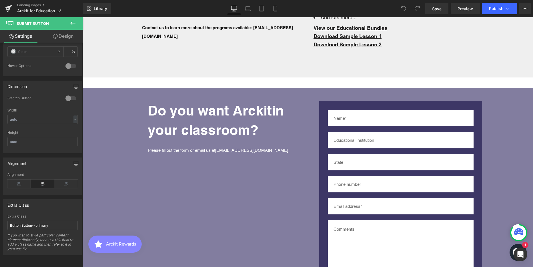
scroll to position [1998, 0]
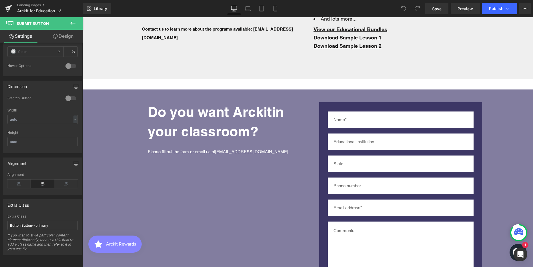
click at [372, 112] on input "text" at bounding box center [401, 119] width 146 height 16
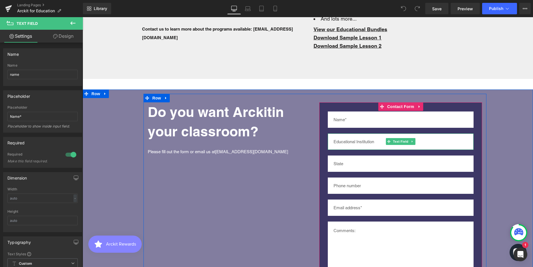
click at [369, 135] on input "text" at bounding box center [401, 141] width 146 height 16
click at [377, 155] on input "text" at bounding box center [401, 163] width 146 height 16
click at [362, 179] on input "text" at bounding box center [401, 185] width 146 height 16
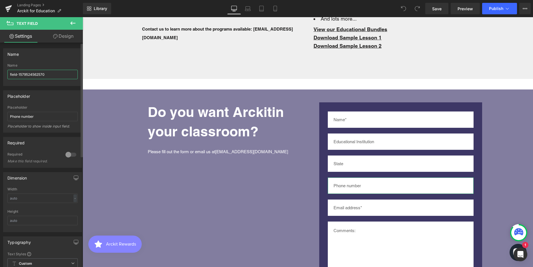
drag, startPoint x: 35, startPoint y: 74, endPoint x: 10, endPoint y: 74, distance: 24.9
click at [10, 74] on input "field-1579524562570" at bounding box center [42, 74] width 70 height 9
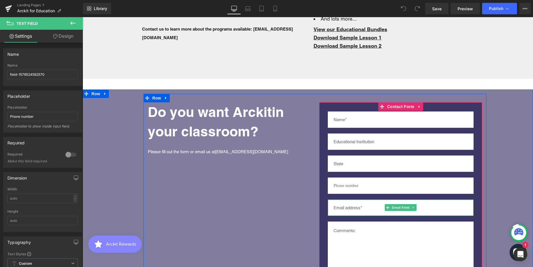
click at [375, 199] on input "email" at bounding box center [401, 207] width 146 height 16
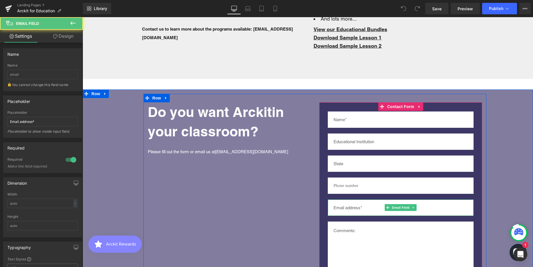
click at [376, 199] on input "email" at bounding box center [401, 207] width 146 height 16
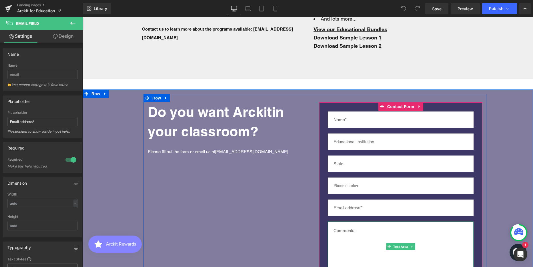
click at [367, 221] on textarea at bounding box center [401, 245] width 146 height 49
